Goal: Find specific page/section: Find specific page/section

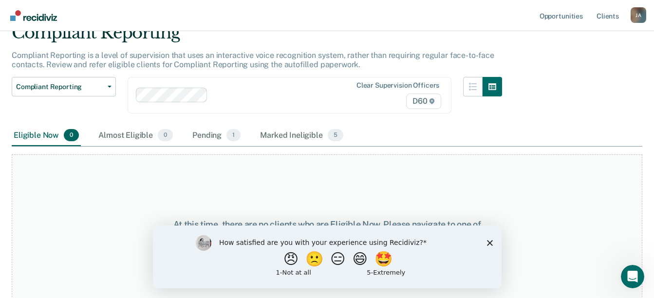
scroll to position [51, 0]
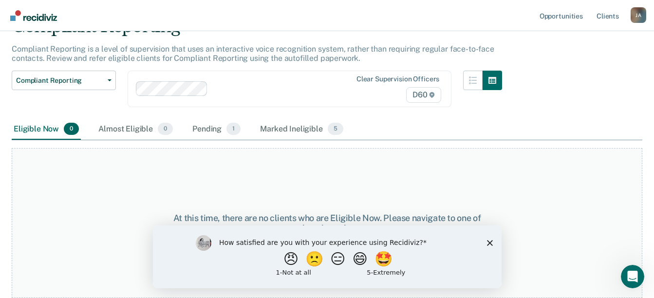
click at [485, 242] on div "How satisfied are you with your experience using Recidiviz? 😠 🙁 😑 😄 🤩 1 - Not a…" at bounding box center [326, 256] width 349 height 63
click at [489, 242] on polygon "Close survey" at bounding box center [490, 243] width 6 height 6
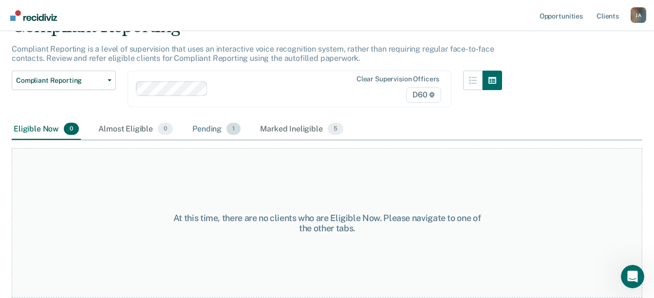
click at [220, 122] on div "Pending 1" at bounding box center [216, 129] width 52 height 21
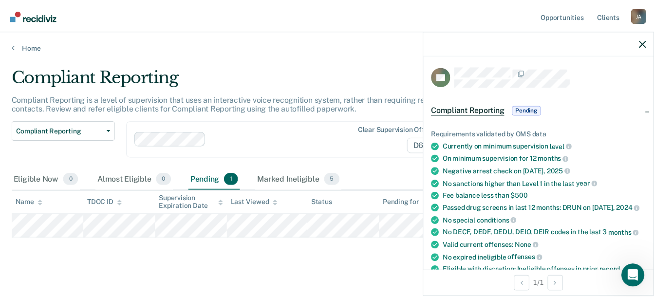
scroll to position [0, 0]
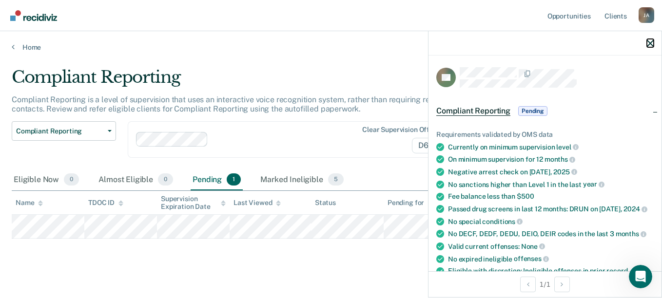
click at [651, 44] on icon "button" at bounding box center [649, 43] width 7 height 7
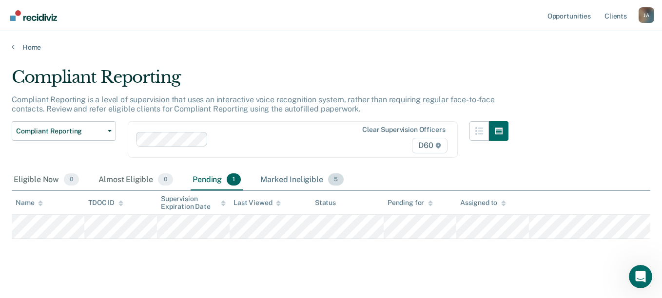
click at [286, 180] on div "Marked Ineligible 5" at bounding box center [301, 180] width 87 height 21
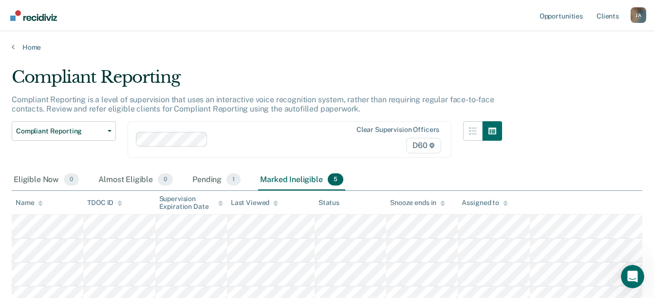
scroll to position [36, 0]
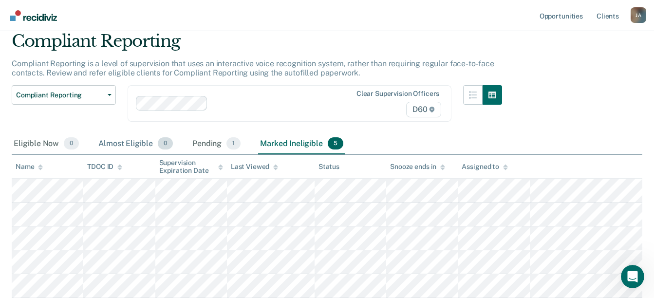
click at [141, 148] on div "Almost Eligible 0" at bounding box center [135, 143] width 78 height 21
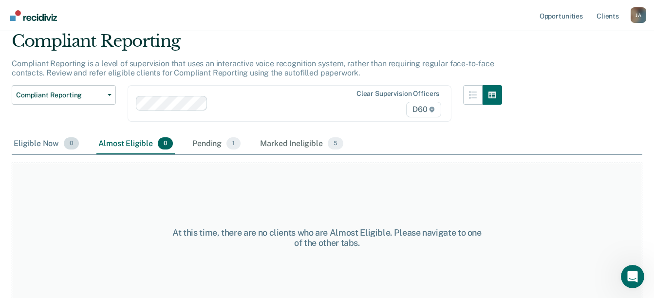
click at [65, 144] on span "0" at bounding box center [71, 143] width 15 height 13
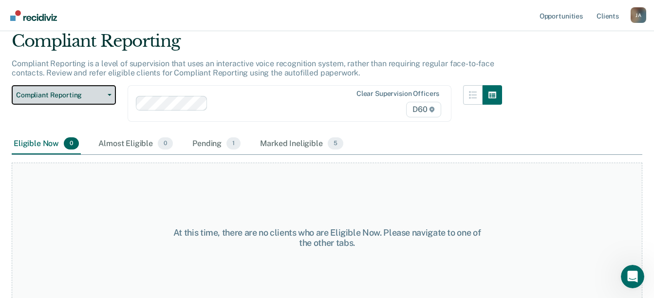
click at [88, 99] on button "Compliant Reporting" at bounding box center [64, 94] width 104 height 19
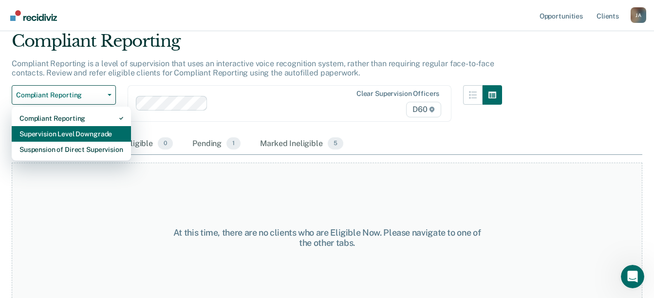
click at [89, 136] on div "Supervision Level Downgrade" at bounding box center [71, 134] width 104 height 16
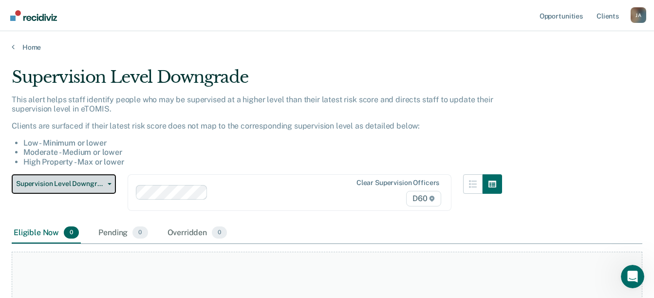
scroll to position [49, 0]
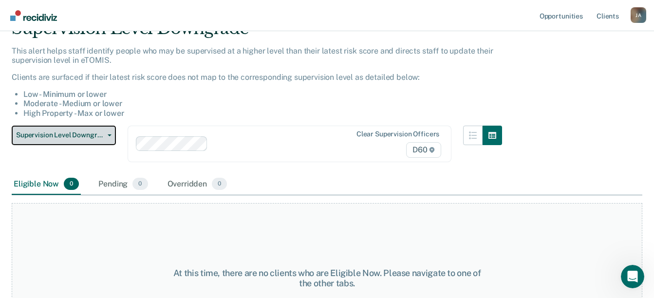
click at [70, 133] on span "Supervision Level Downgrade" at bounding box center [60, 135] width 88 height 8
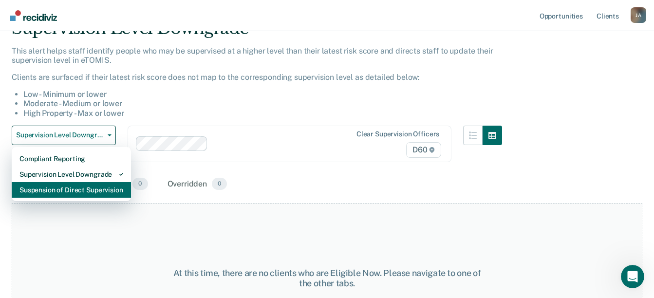
click at [68, 189] on div "Suspension of Direct Supervision" at bounding box center [71, 190] width 104 height 16
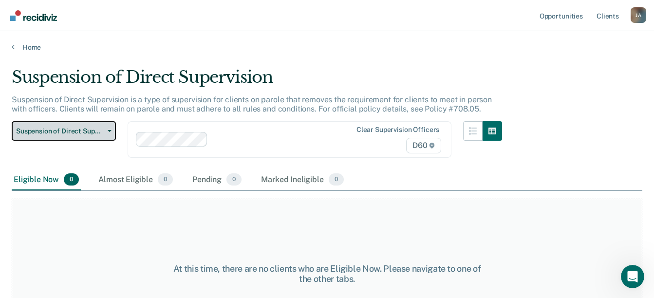
click at [75, 130] on span "Suspension of Direct Supervision" at bounding box center [60, 131] width 88 height 8
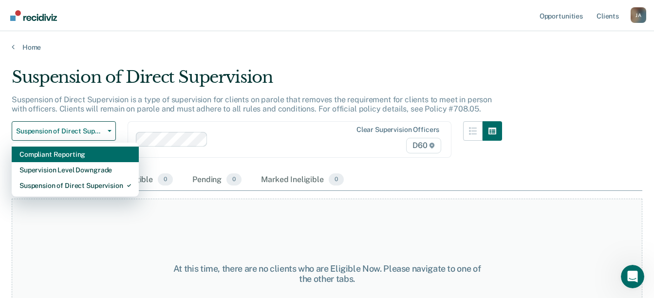
click at [65, 153] on div "Compliant Reporting" at bounding box center [75, 155] width 112 height 16
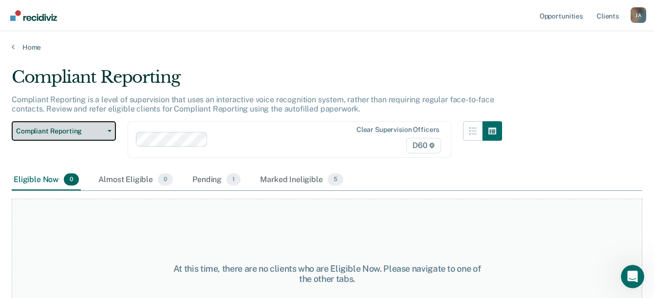
click at [54, 133] on span "Compliant Reporting" at bounding box center [60, 131] width 88 height 8
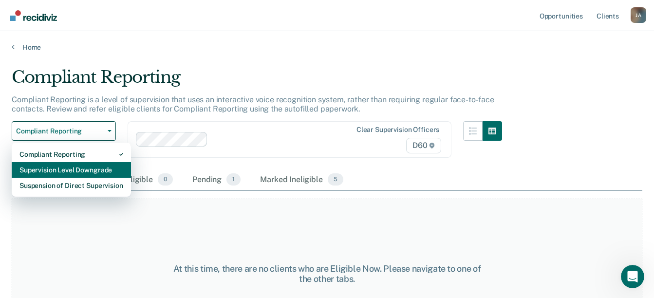
click at [53, 167] on div "Supervision Level Downgrade" at bounding box center [71, 170] width 104 height 16
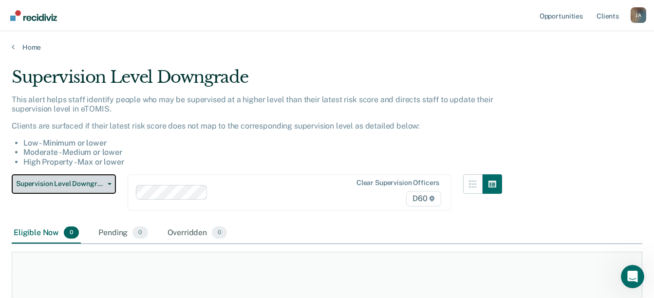
click at [45, 191] on button "Supervision Level Downgrade" at bounding box center [64, 183] width 104 height 19
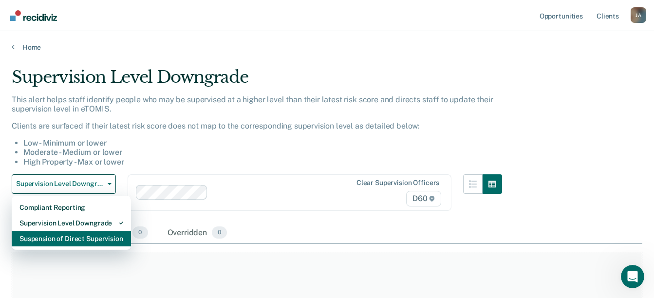
click at [52, 238] on div "Suspension of Direct Supervision" at bounding box center [71, 239] width 104 height 16
